Goal: Transaction & Acquisition: Purchase product/service

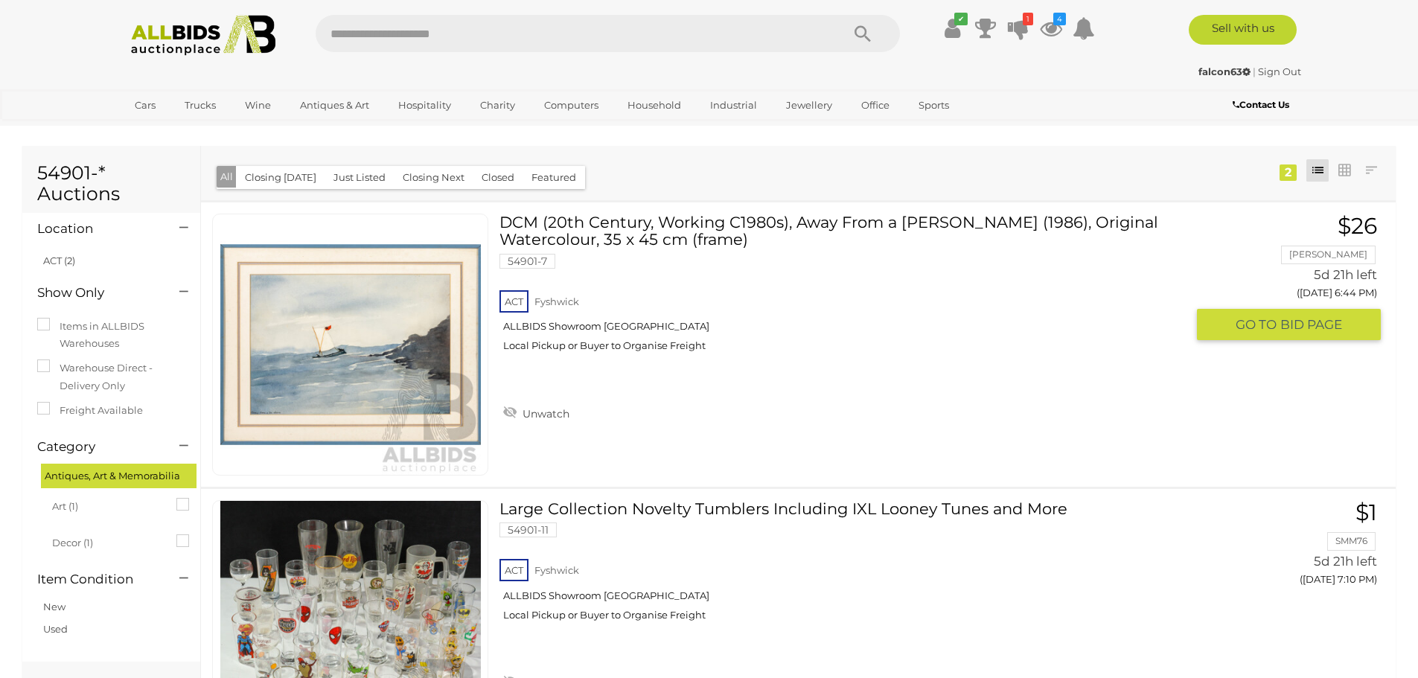
click at [762, 342] on div "ACT Fyshwick ALLBIDS Showroom Fyshwick Local Pickup or Buyer to Organise Freight" at bounding box center [843, 325] width 686 height 77
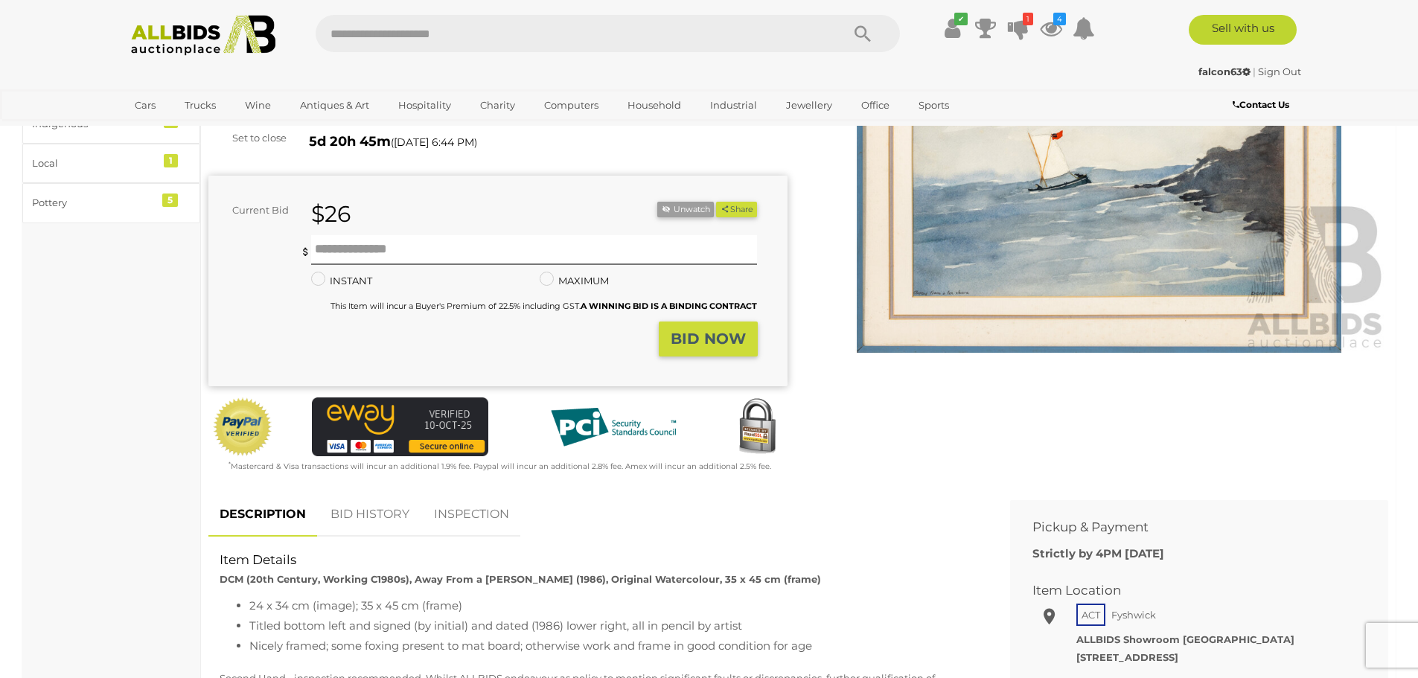
scroll to position [298, 0]
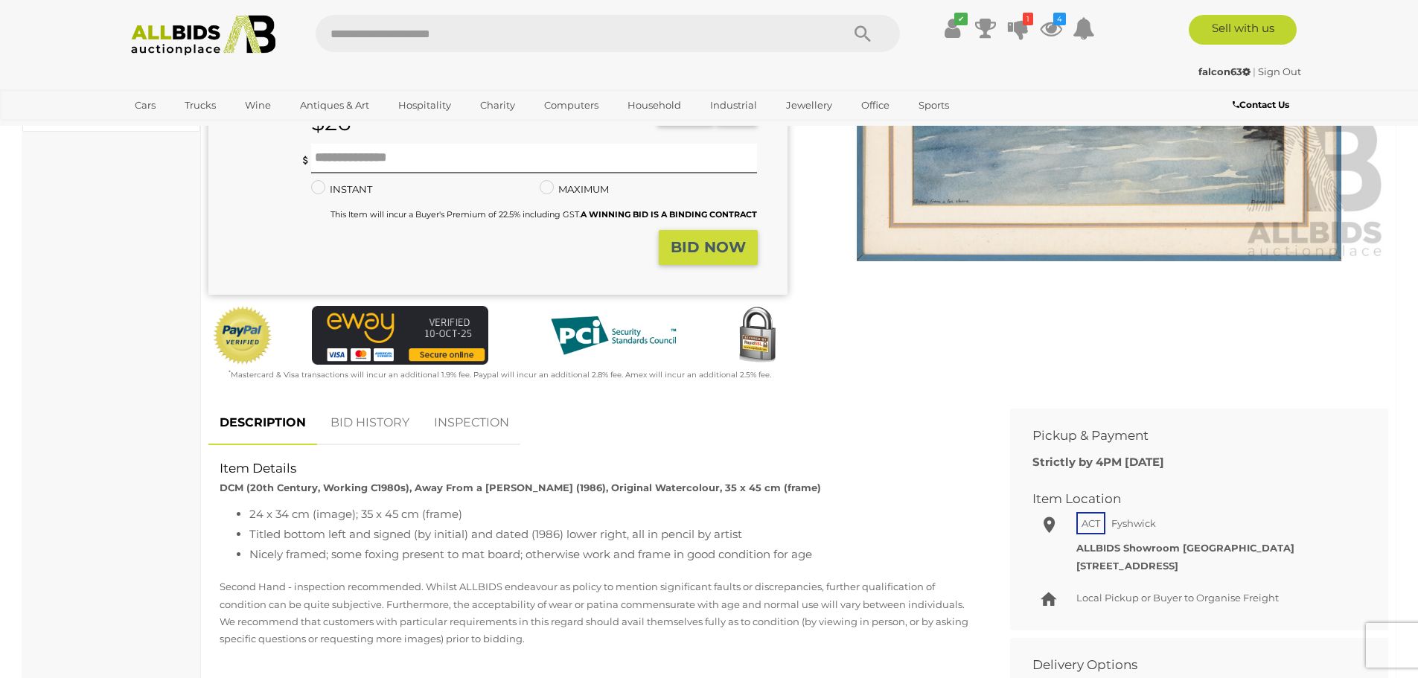
click at [363, 424] on link "BID HISTORY" at bounding box center [369, 423] width 101 height 44
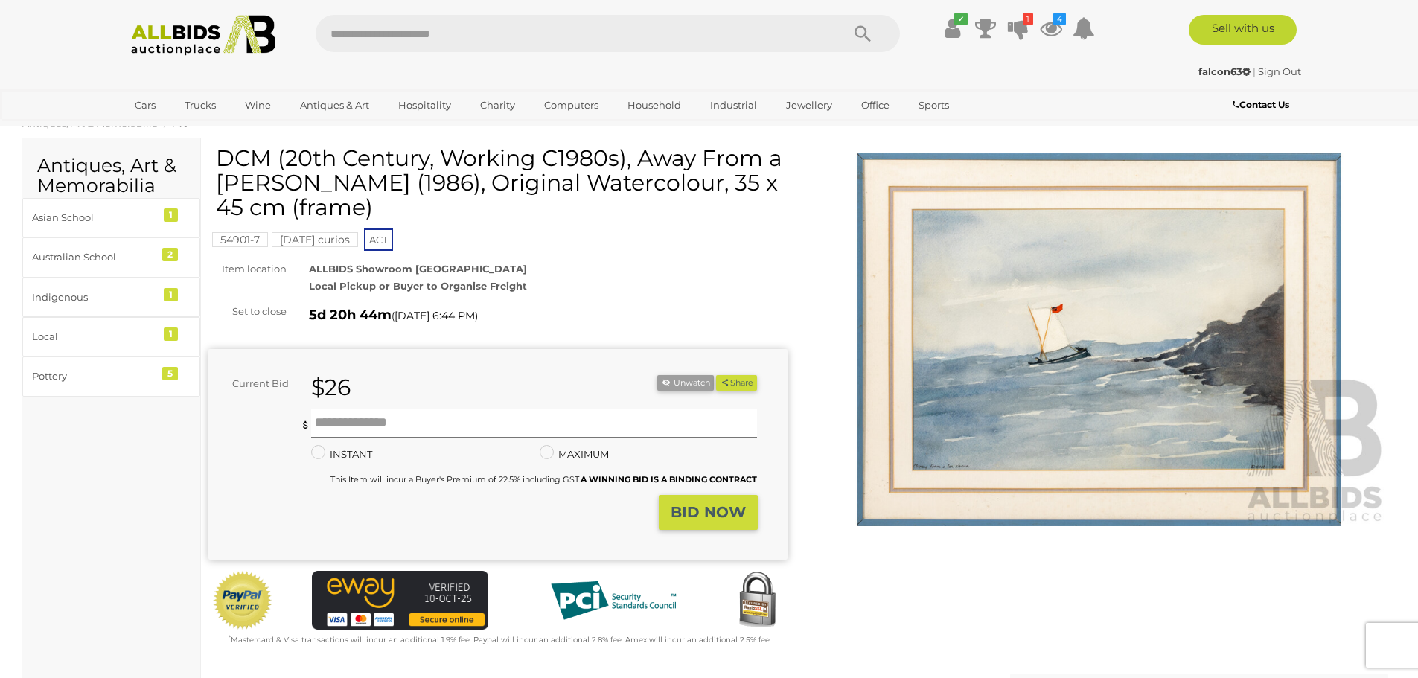
scroll to position [0, 0]
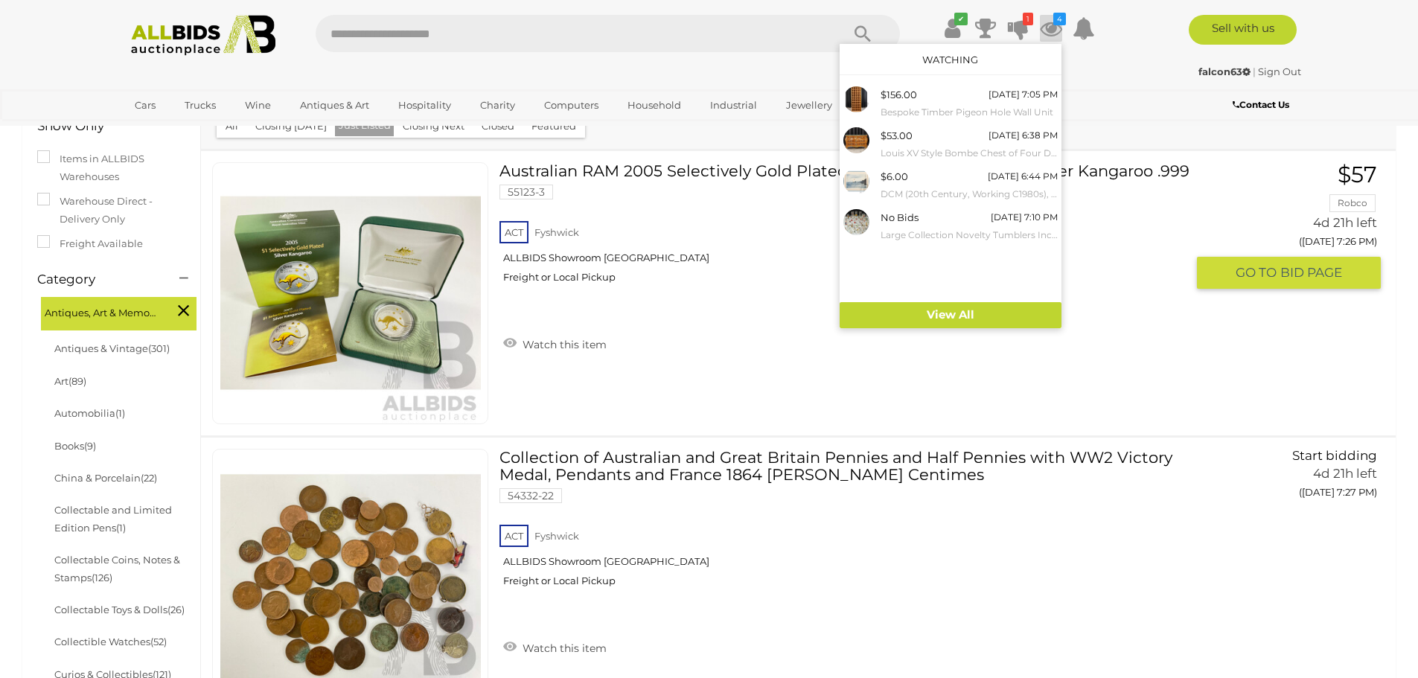
scroll to position [290, 0]
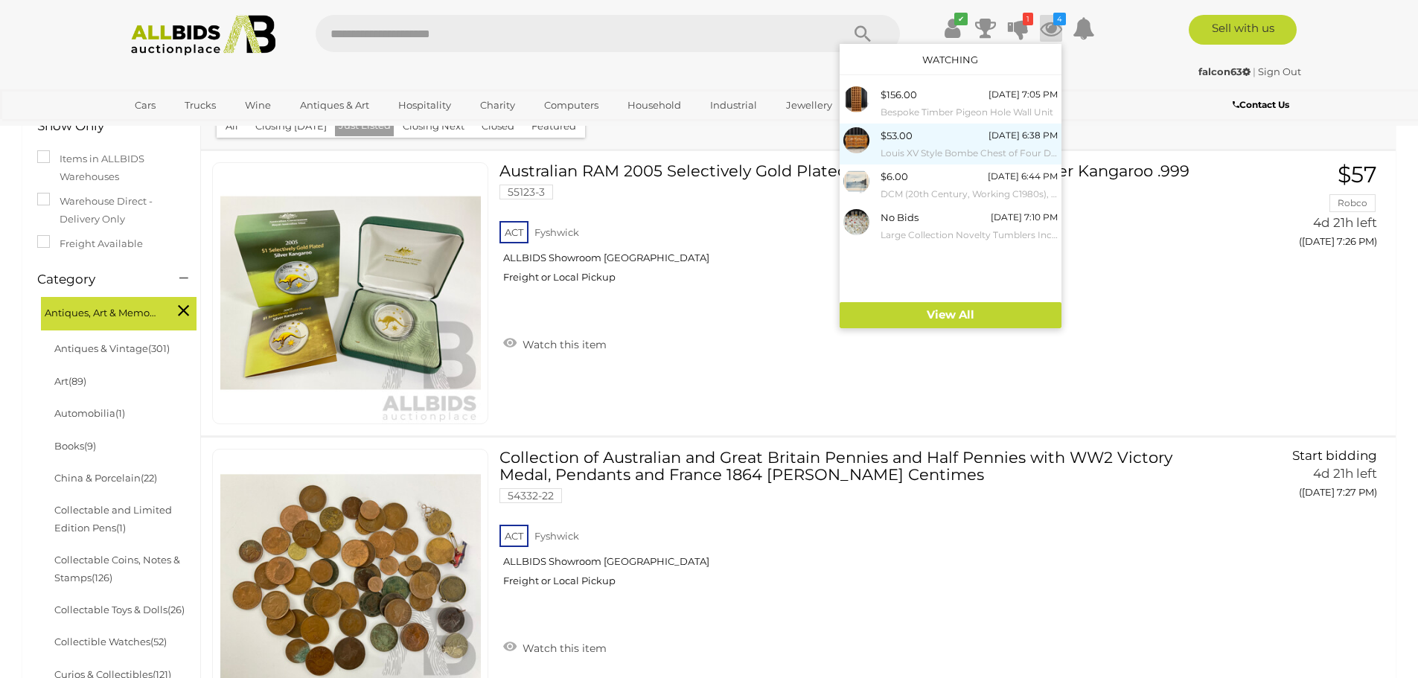
click at [928, 140] on div "$53.00 Wednesday 6:38 PM Louis XV Style Bombe Chest of Four Drawers" at bounding box center [969, 144] width 177 height 34
